Goal: Check status: Check status

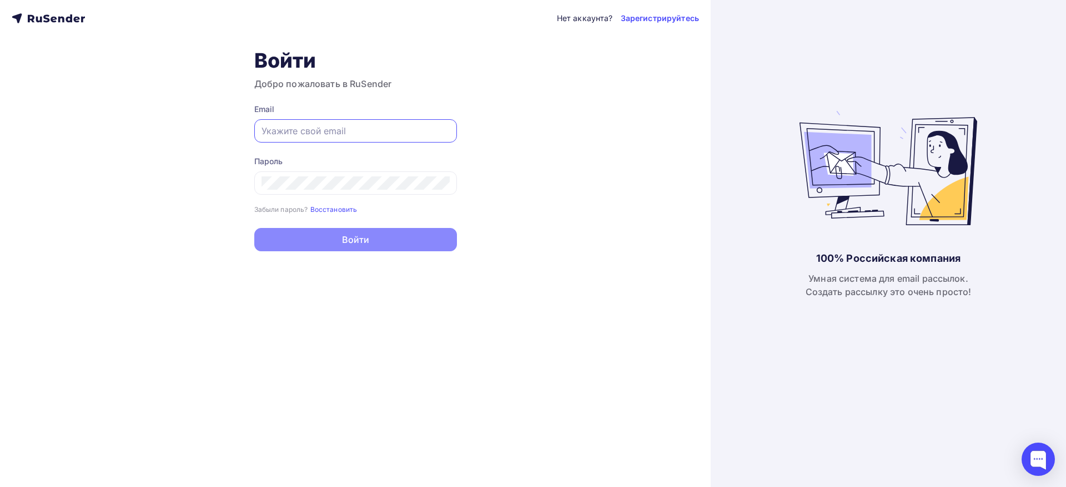
click at [347, 130] on input "text" at bounding box center [355, 130] width 188 height 13
type input "[EMAIL_ADDRESS][DOMAIN_NAME]"
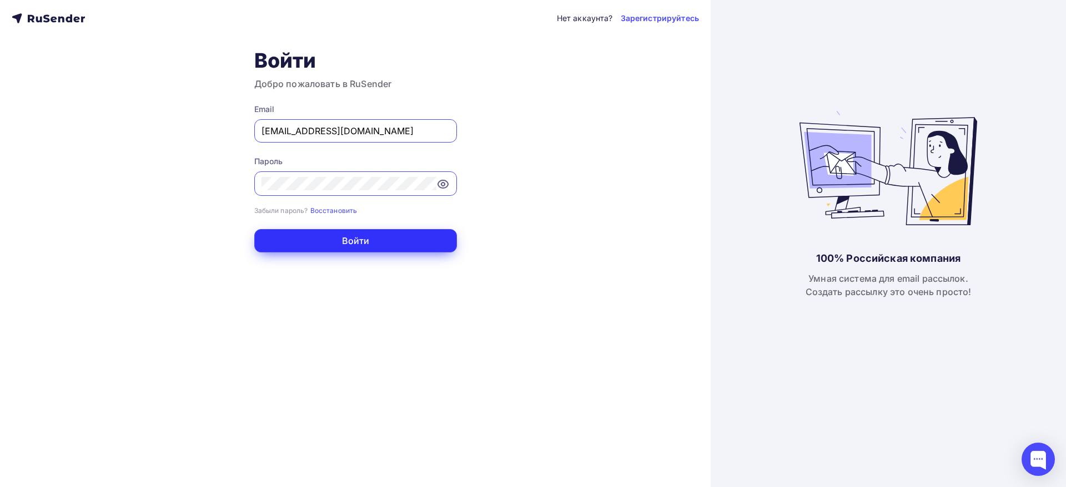
click at [381, 238] on button "Войти" at bounding box center [355, 240] width 203 height 23
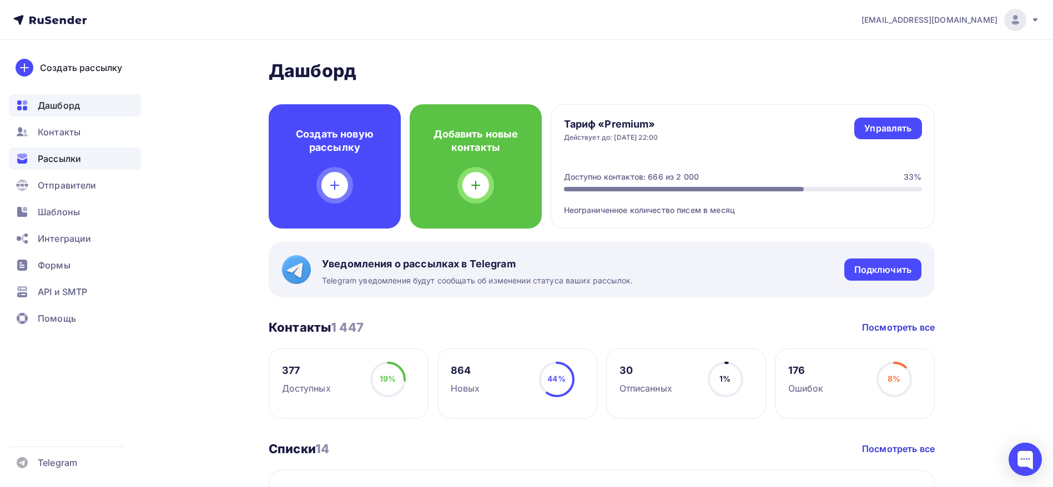
click at [53, 158] on span "Рассылки" at bounding box center [59, 158] width 43 height 13
click at [73, 154] on span "Рассылки" at bounding box center [59, 158] width 43 height 13
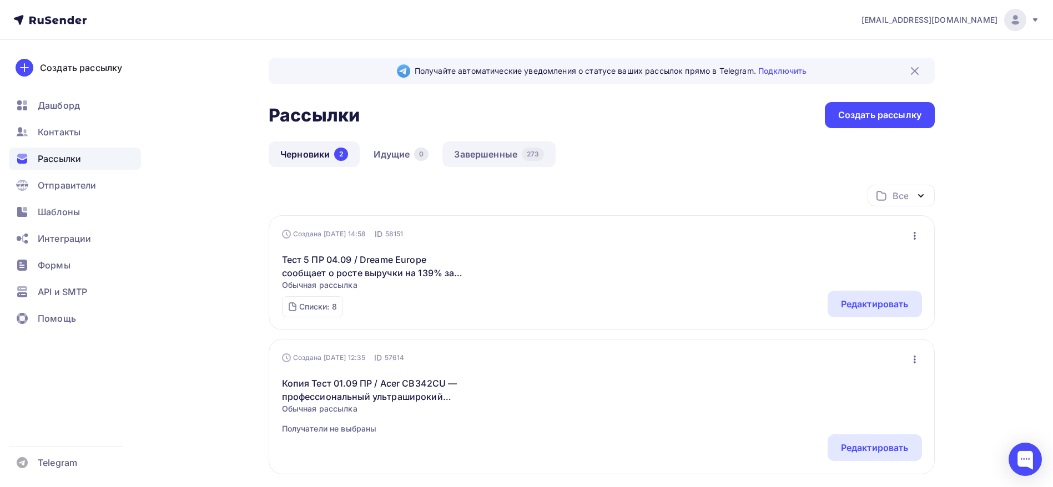
click at [547, 160] on link "Завершенные 273" at bounding box center [498, 155] width 113 height 26
click at [498, 146] on link "Завершенные 273" at bounding box center [498, 155] width 113 height 26
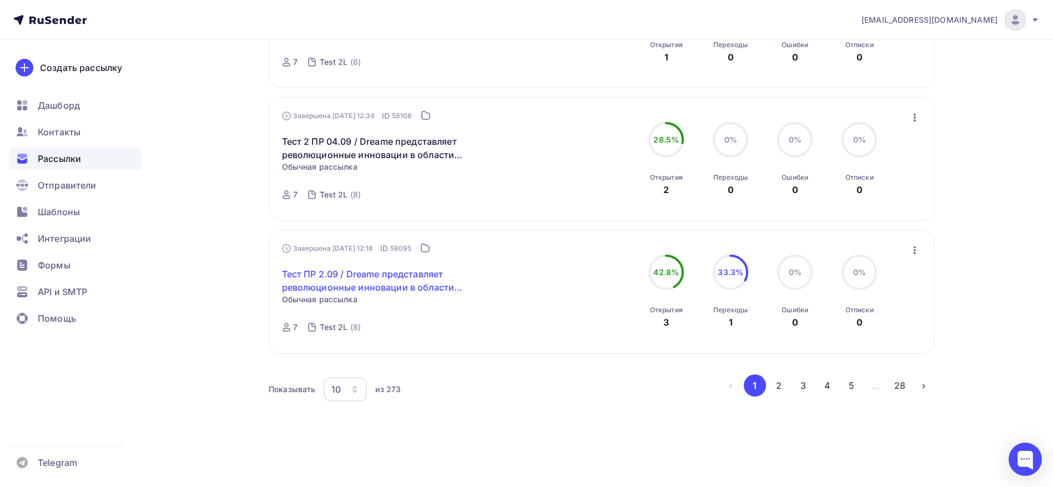
scroll to position [1170, 0]
click at [355, 387] on icon "button" at bounding box center [354, 386] width 4 height 3
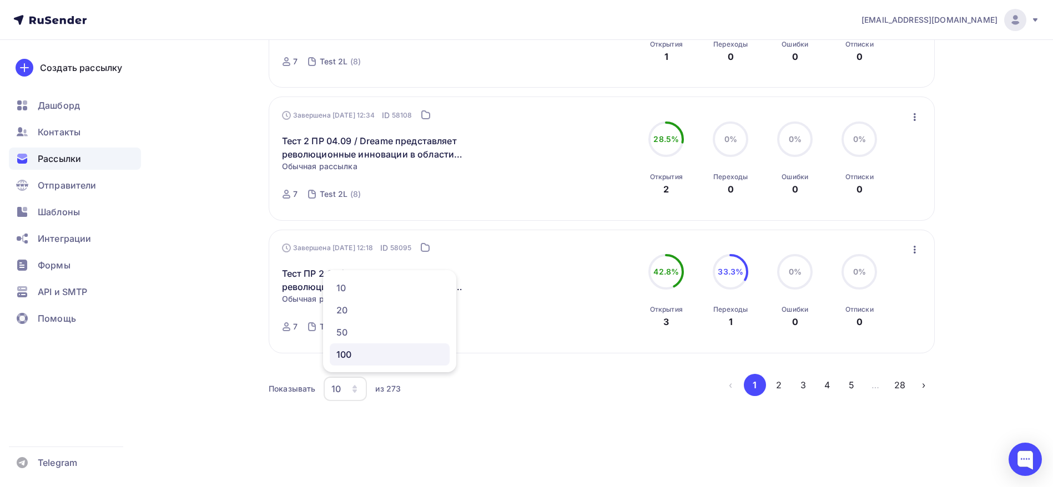
click at [364, 361] on link "100" at bounding box center [390, 355] width 120 height 22
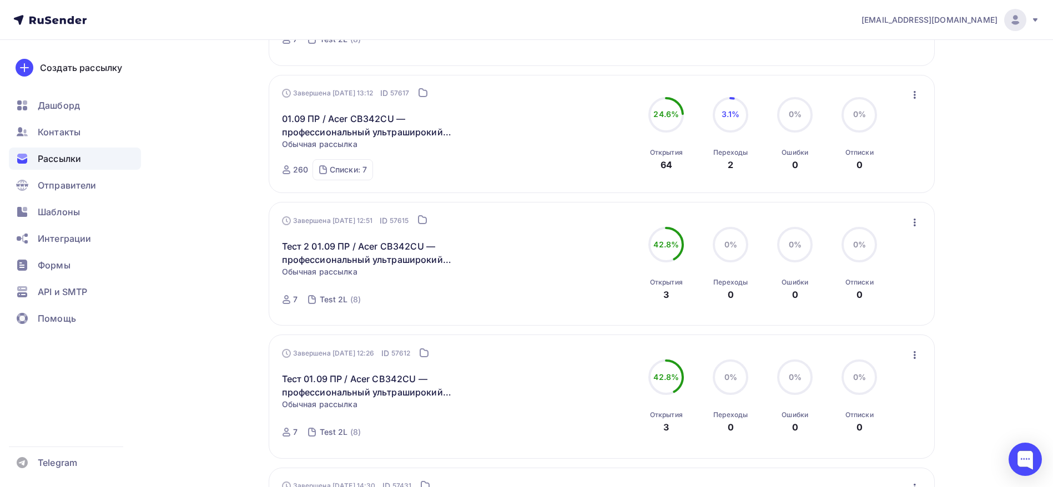
scroll to position [1767, 0]
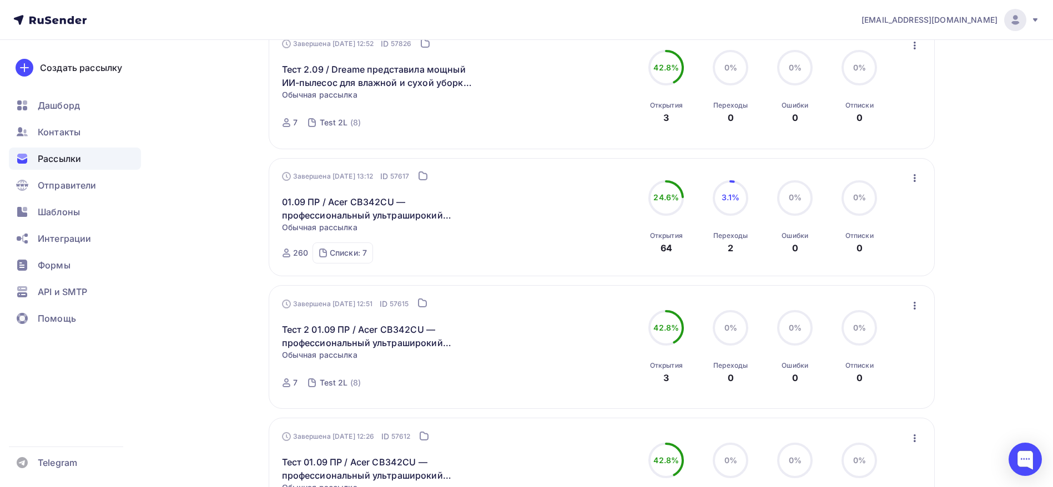
drag, startPoint x: 243, startPoint y: 176, endPoint x: 269, endPoint y: 174, distance: 26.2
